Goal: Transaction & Acquisition: Purchase product/service

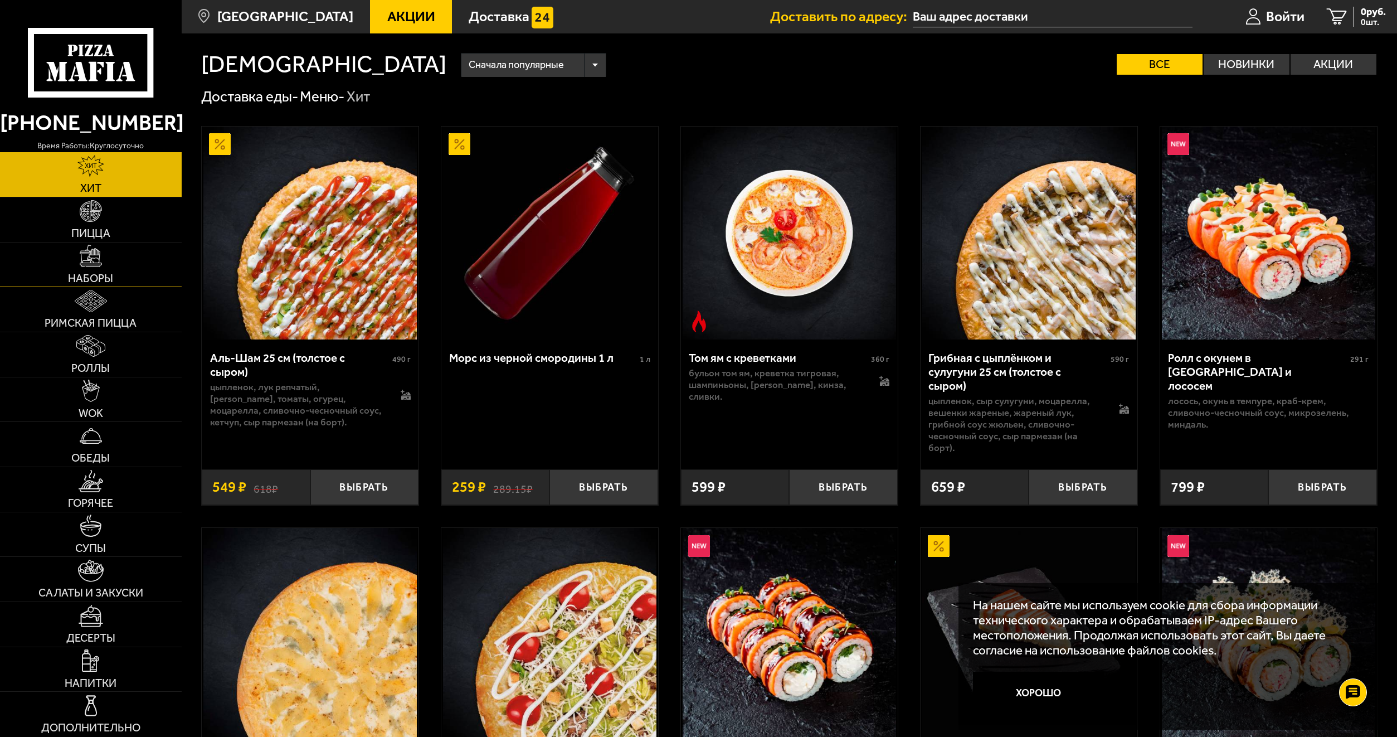
click at [85, 268] on link "Наборы" at bounding box center [91, 264] width 182 height 45
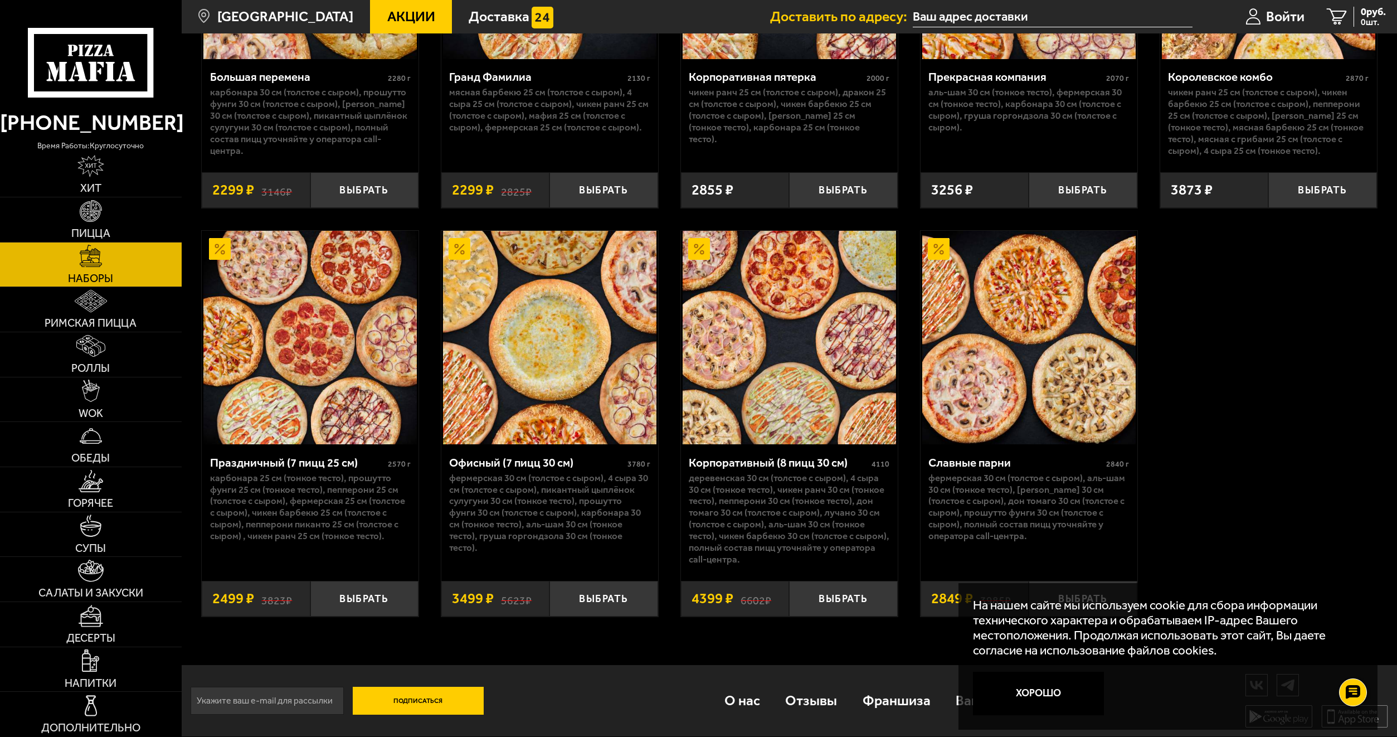
scroll to position [2126, 0]
click at [334, 602] on button "Выбрать" at bounding box center [364, 599] width 108 height 36
click at [261, 460] on div "Праздничный (7 пицц 25 см)" at bounding box center [297, 462] width 175 height 14
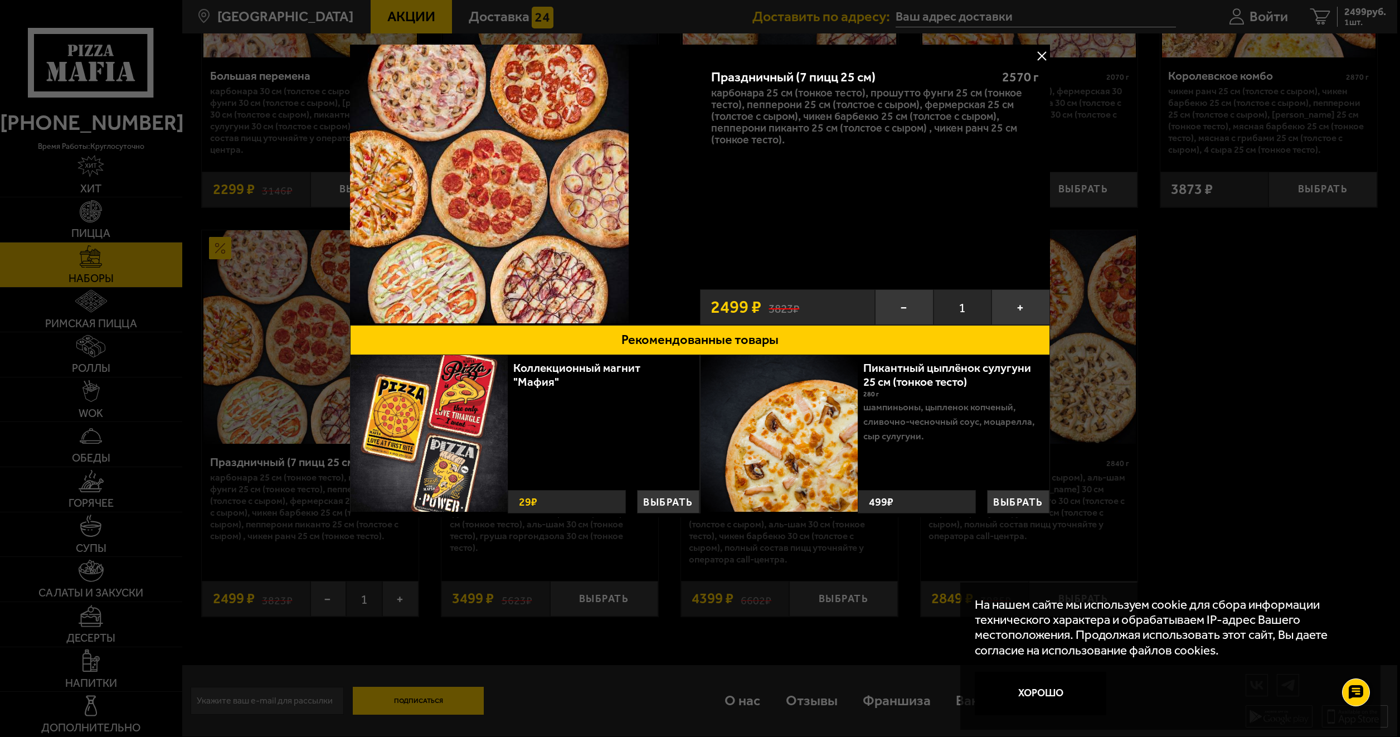
click at [1044, 54] on button at bounding box center [1041, 55] width 17 height 17
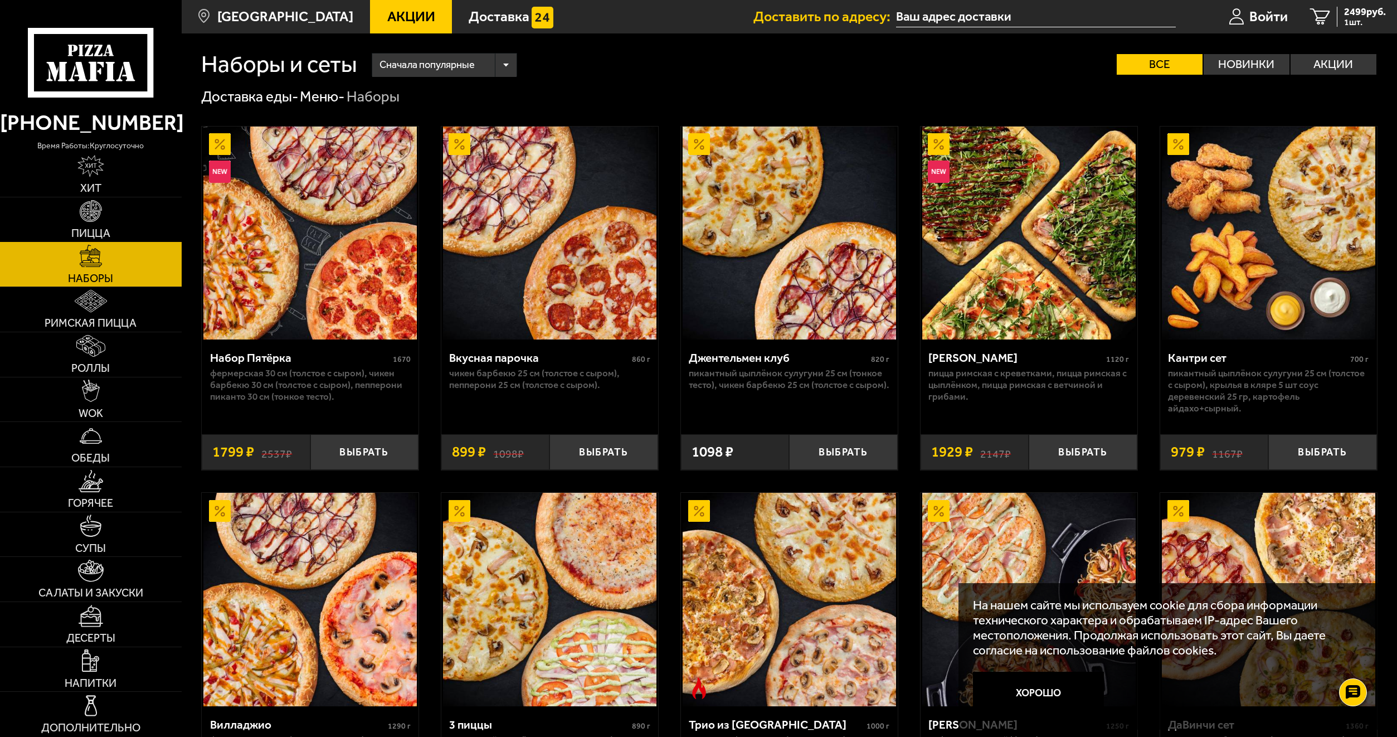
click at [113, 228] on link "Пицца" at bounding box center [91, 219] width 182 height 45
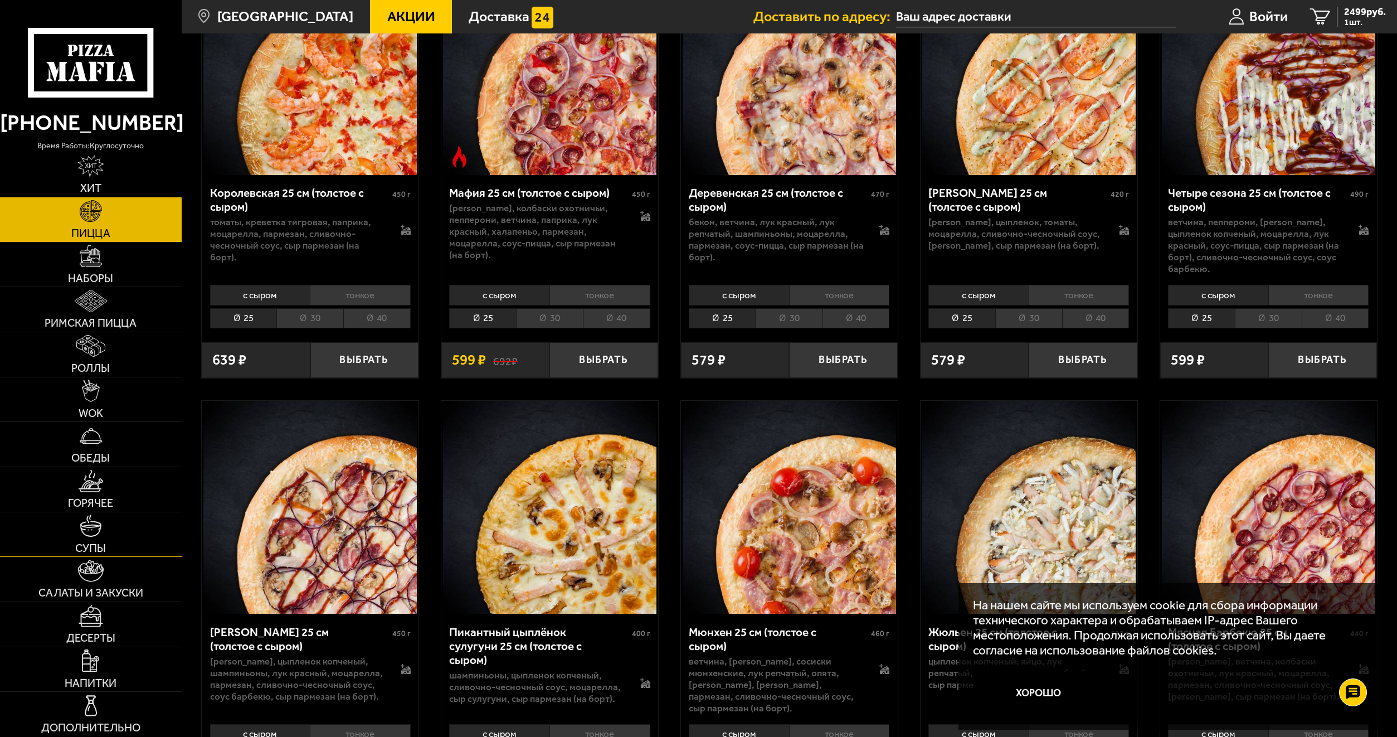
scroll to position [1950, 0]
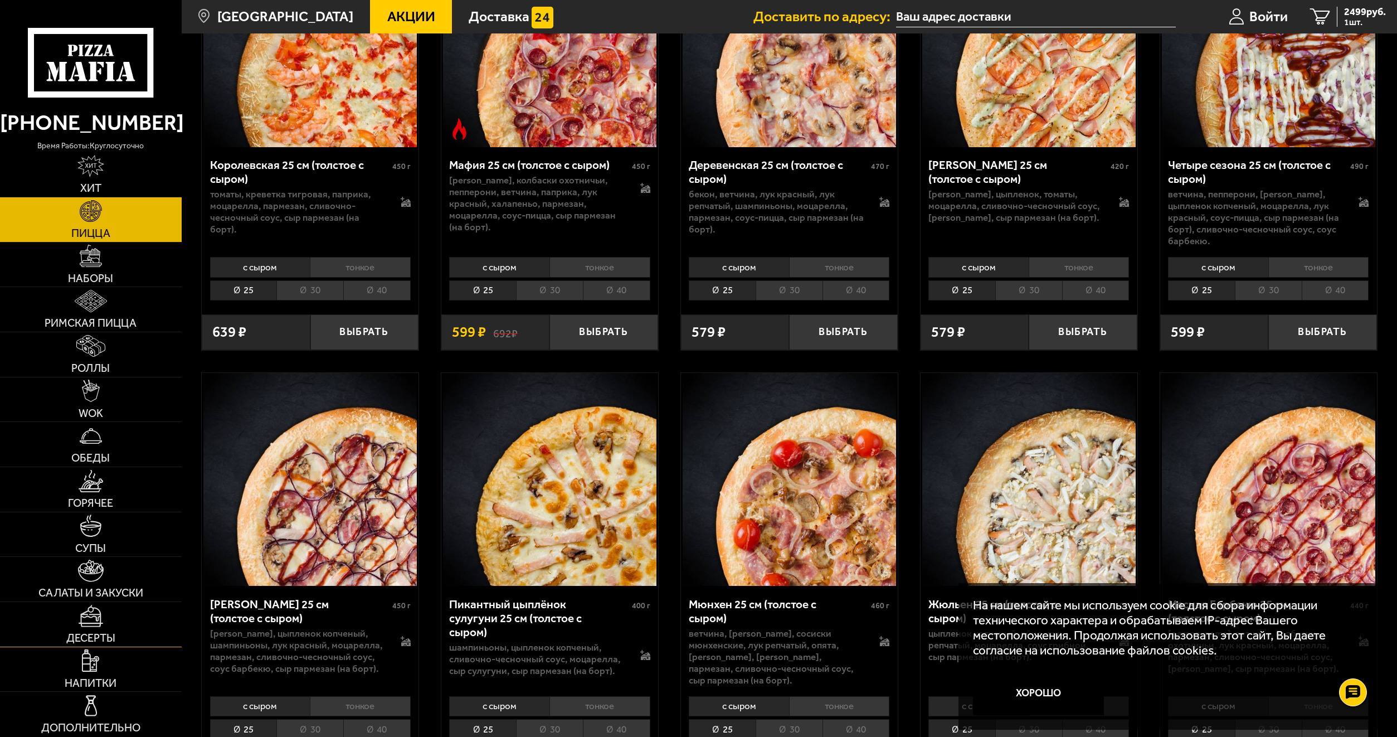
click at [89, 622] on img at bounding box center [91, 616] width 25 height 22
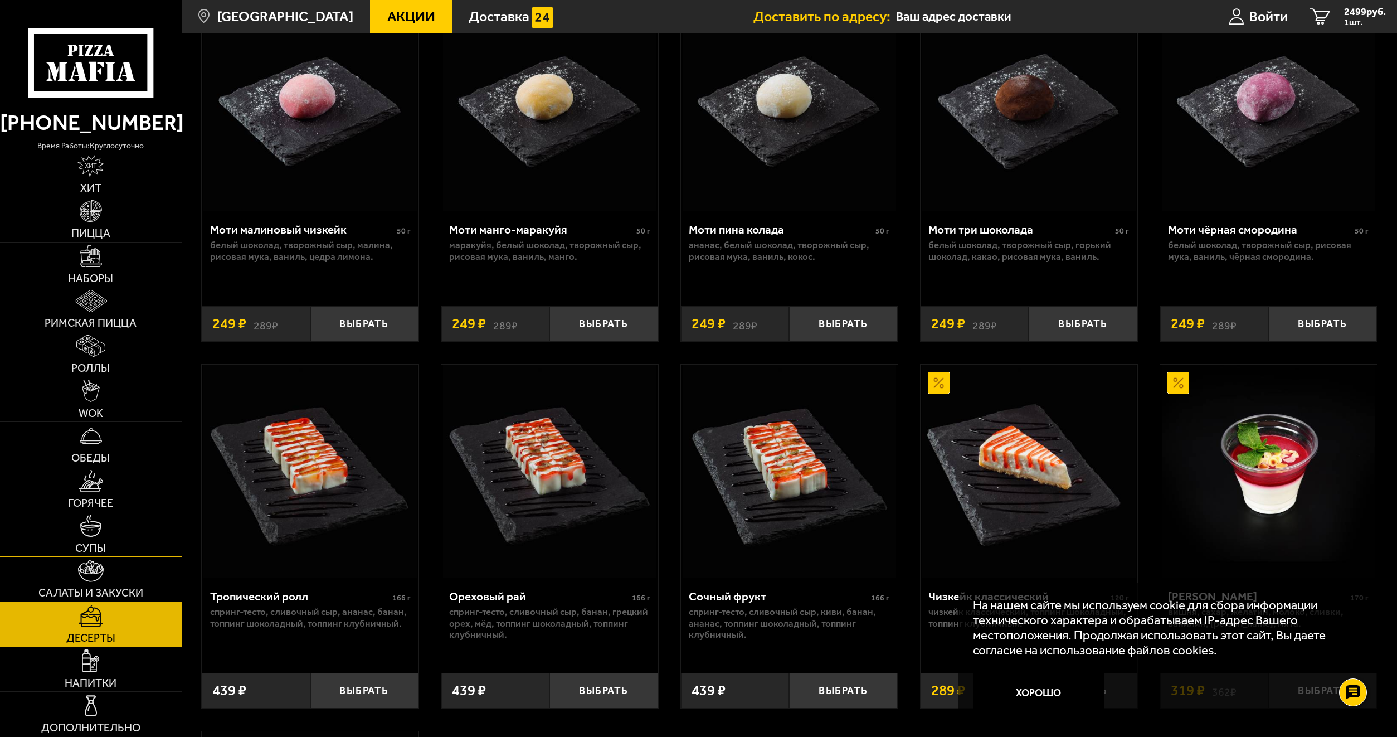
scroll to position [111, 0]
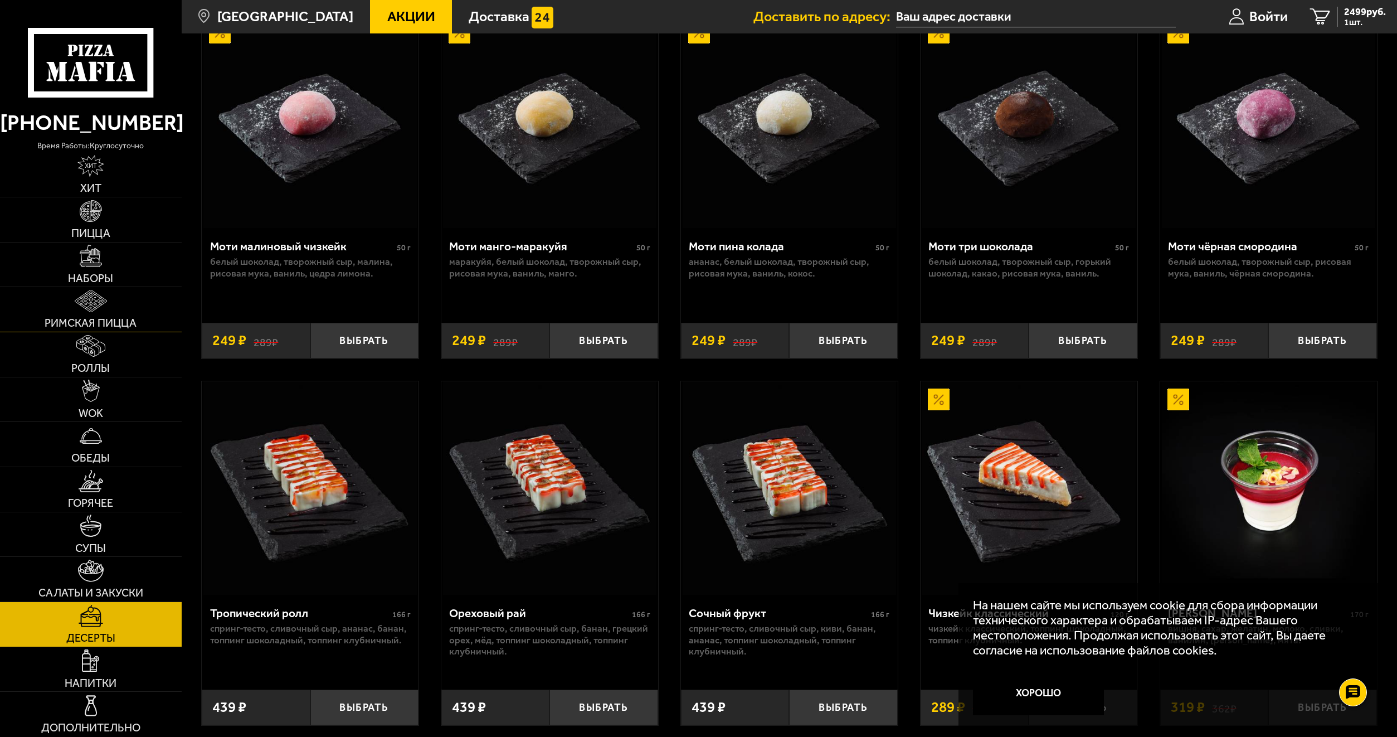
click at [94, 310] on img at bounding box center [91, 301] width 32 height 22
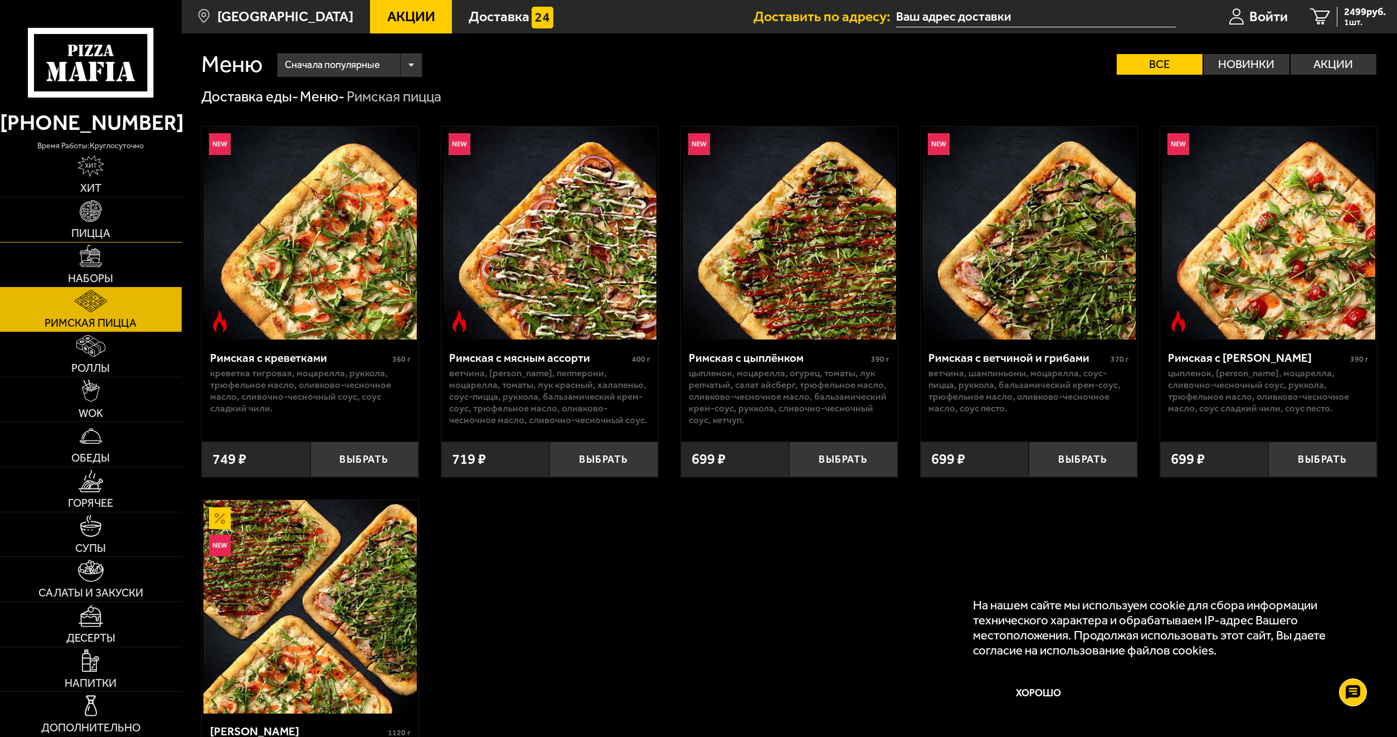
click at [91, 223] on link "Пицца" at bounding box center [91, 219] width 182 height 45
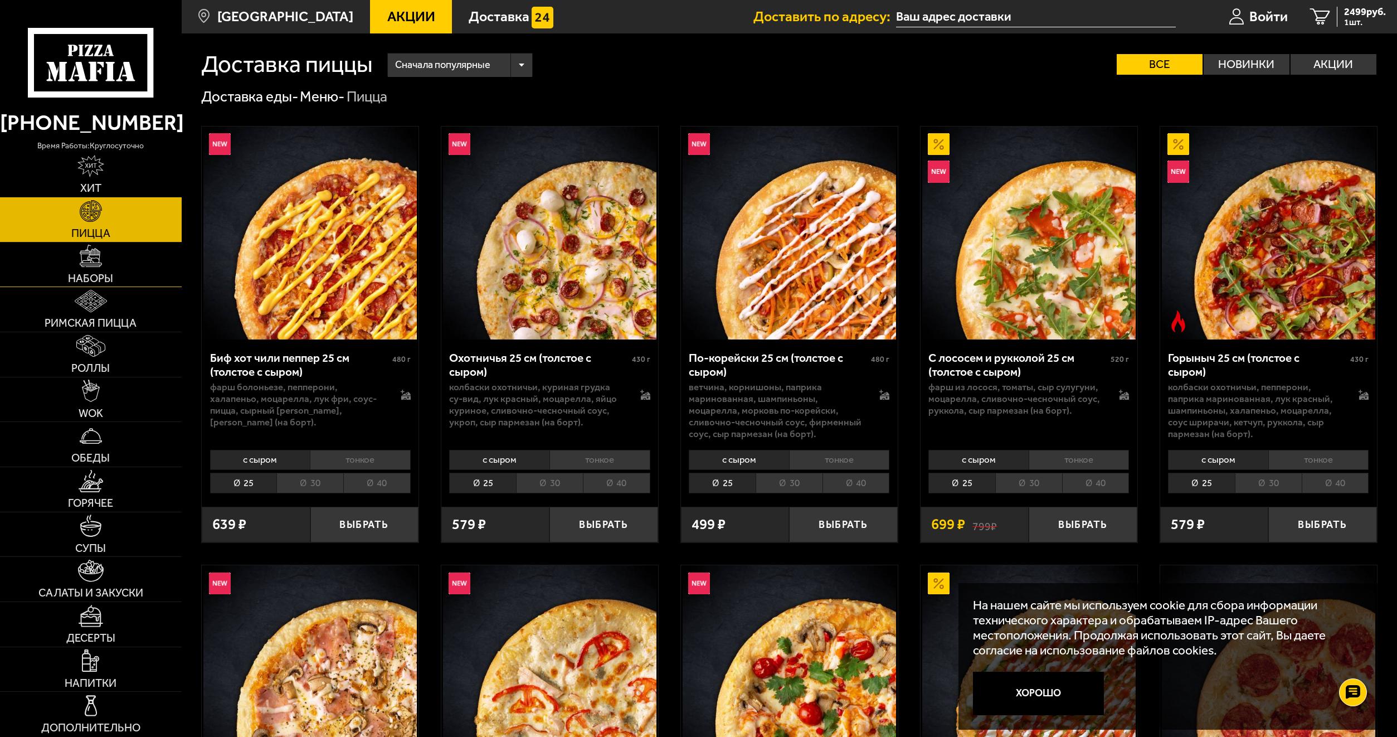
click at [100, 278] on span "Наборы" at bounding box center [90, 278] width 45 height 11
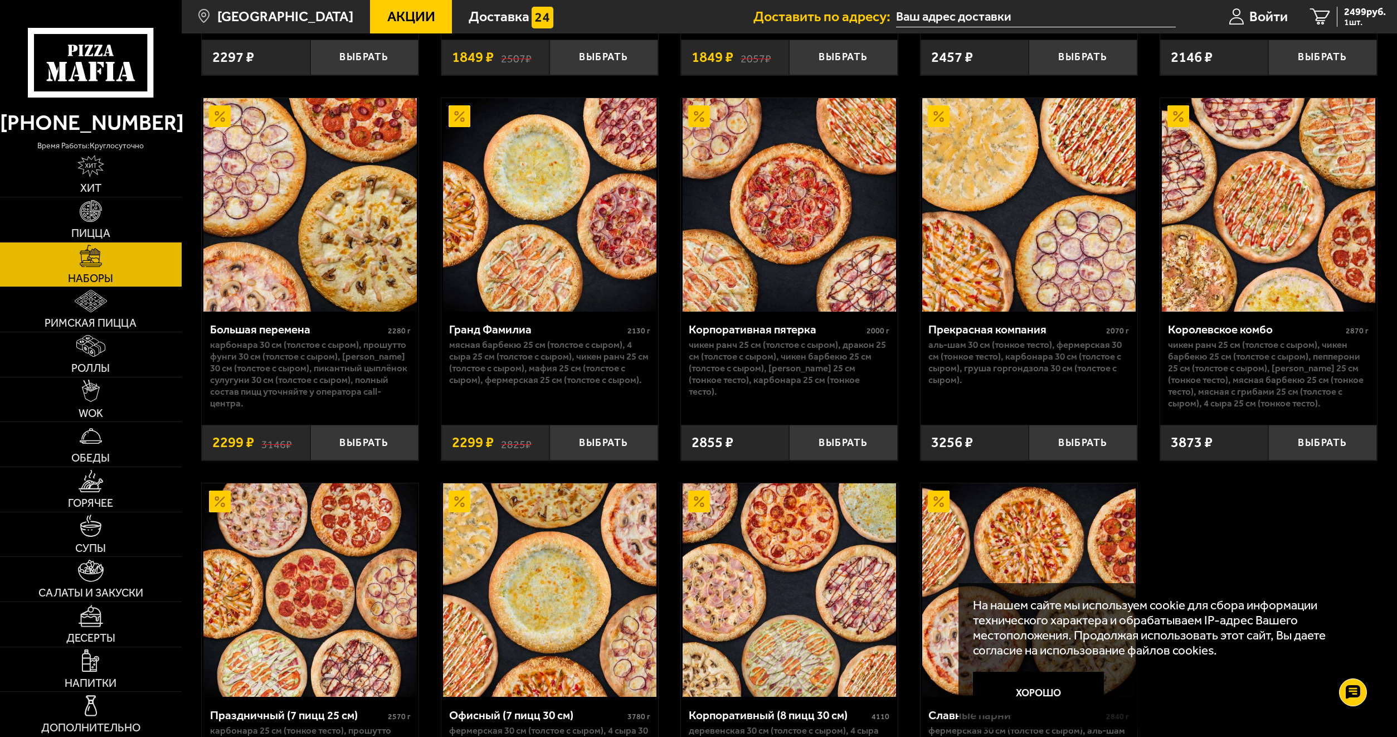
scroll to position [1895, 0]
